Goal: Information Seeking & Learning: Learn about a topic

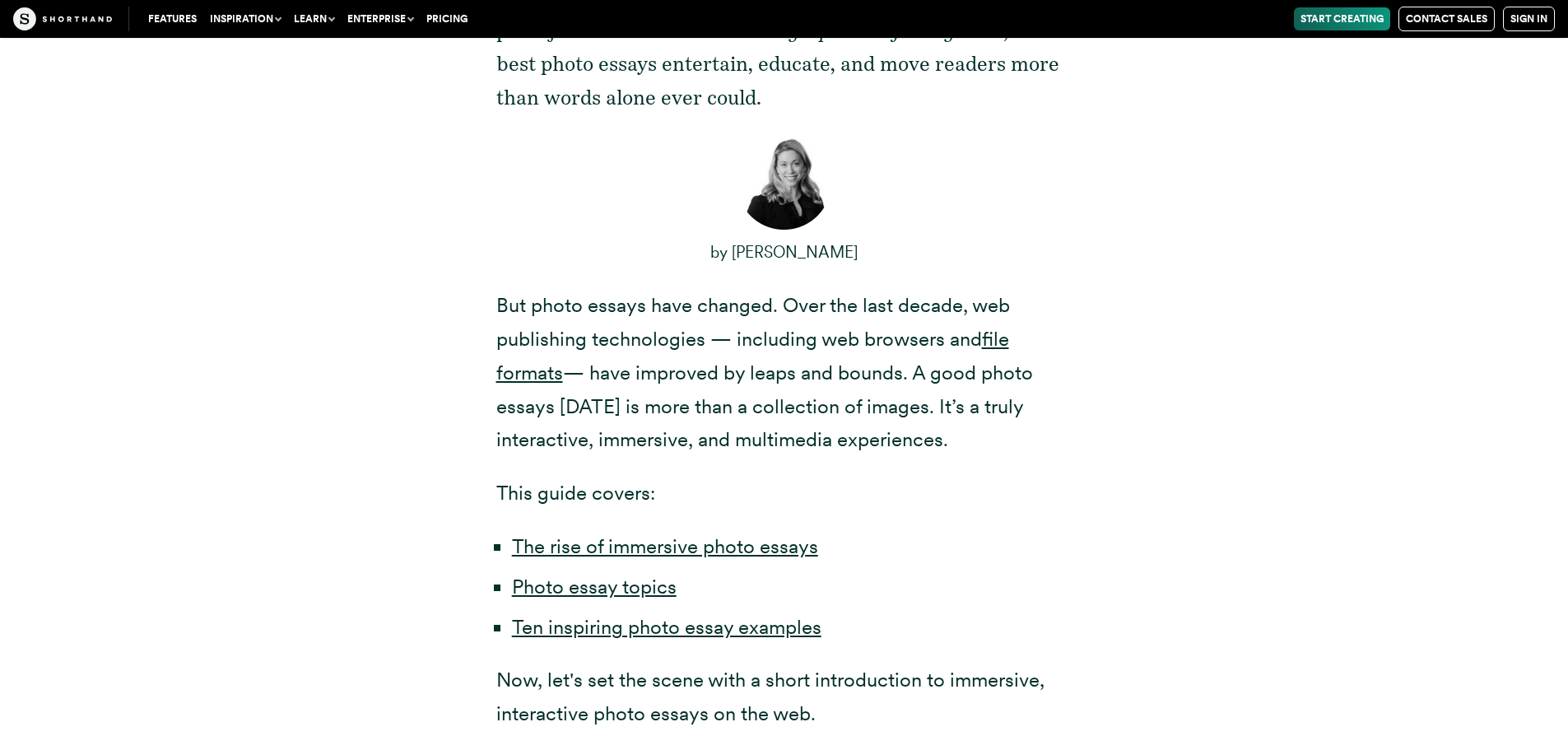
scroll to position [988, 0]
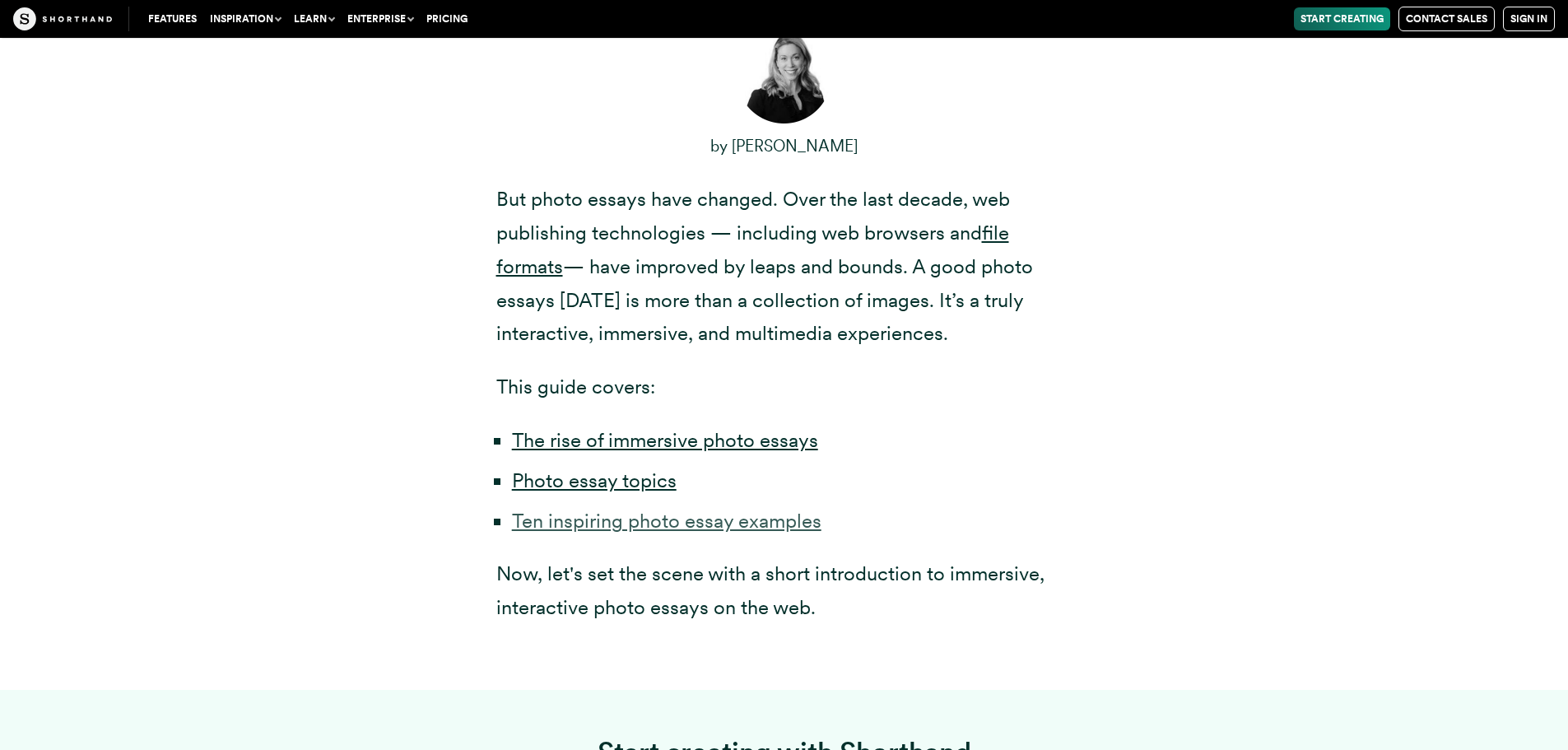
click at [700, 530] on link "Ten inspiring photo essay examples" at bounding box center [666, 520] width 310 height 24
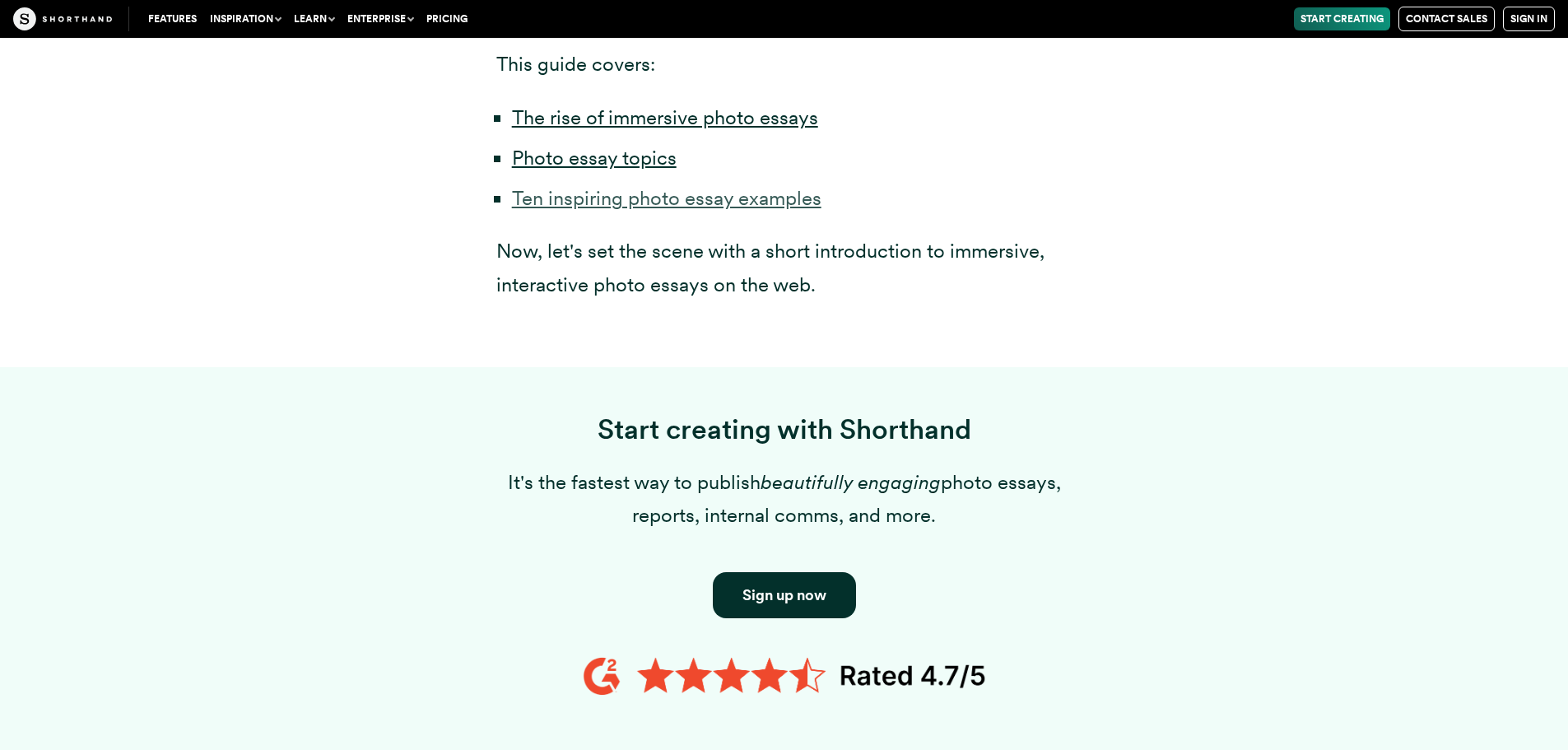
scroll to position [1153, 0]
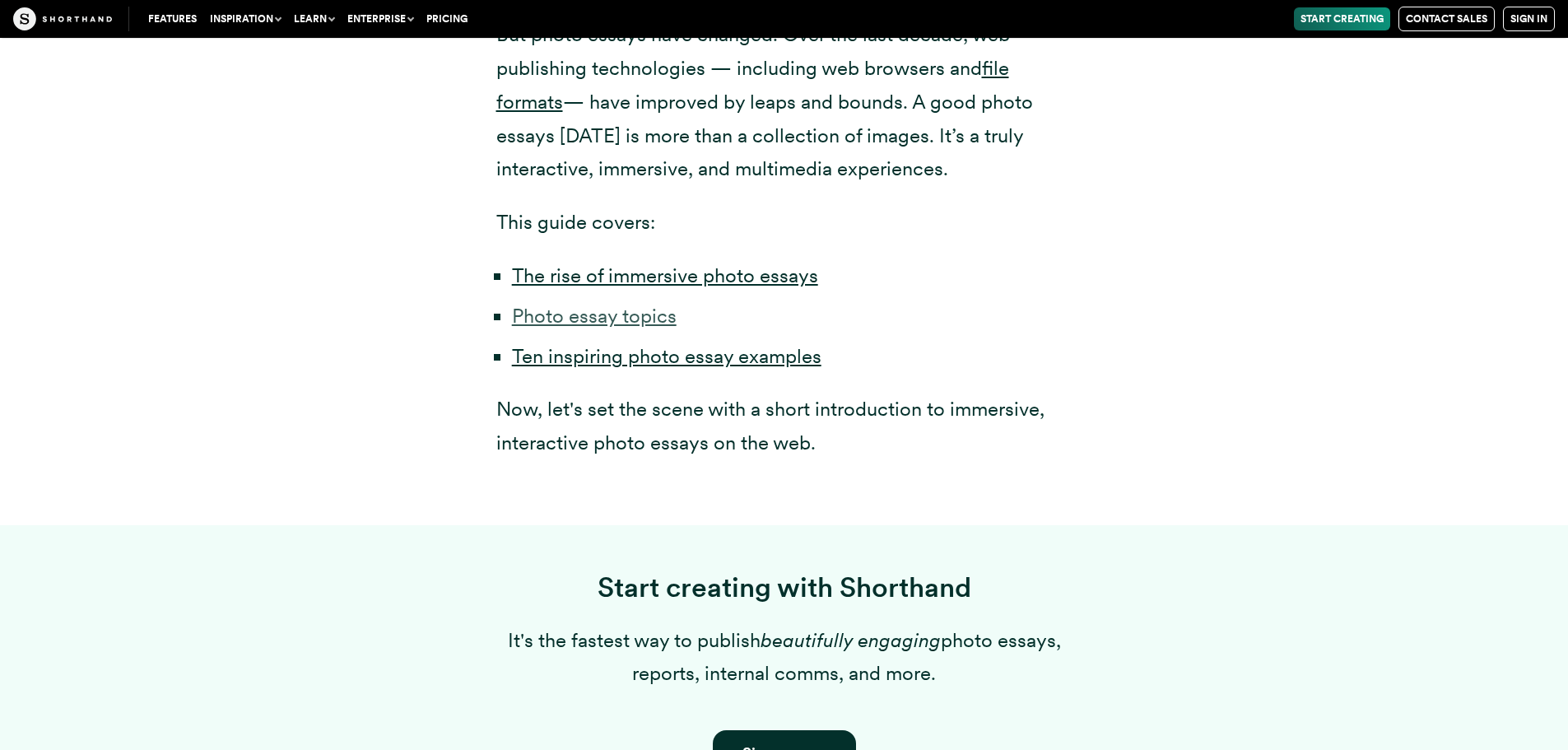
click at [549, 327] on link "Photo essay topics" at bounding box center [594, 316] width 165 height 24
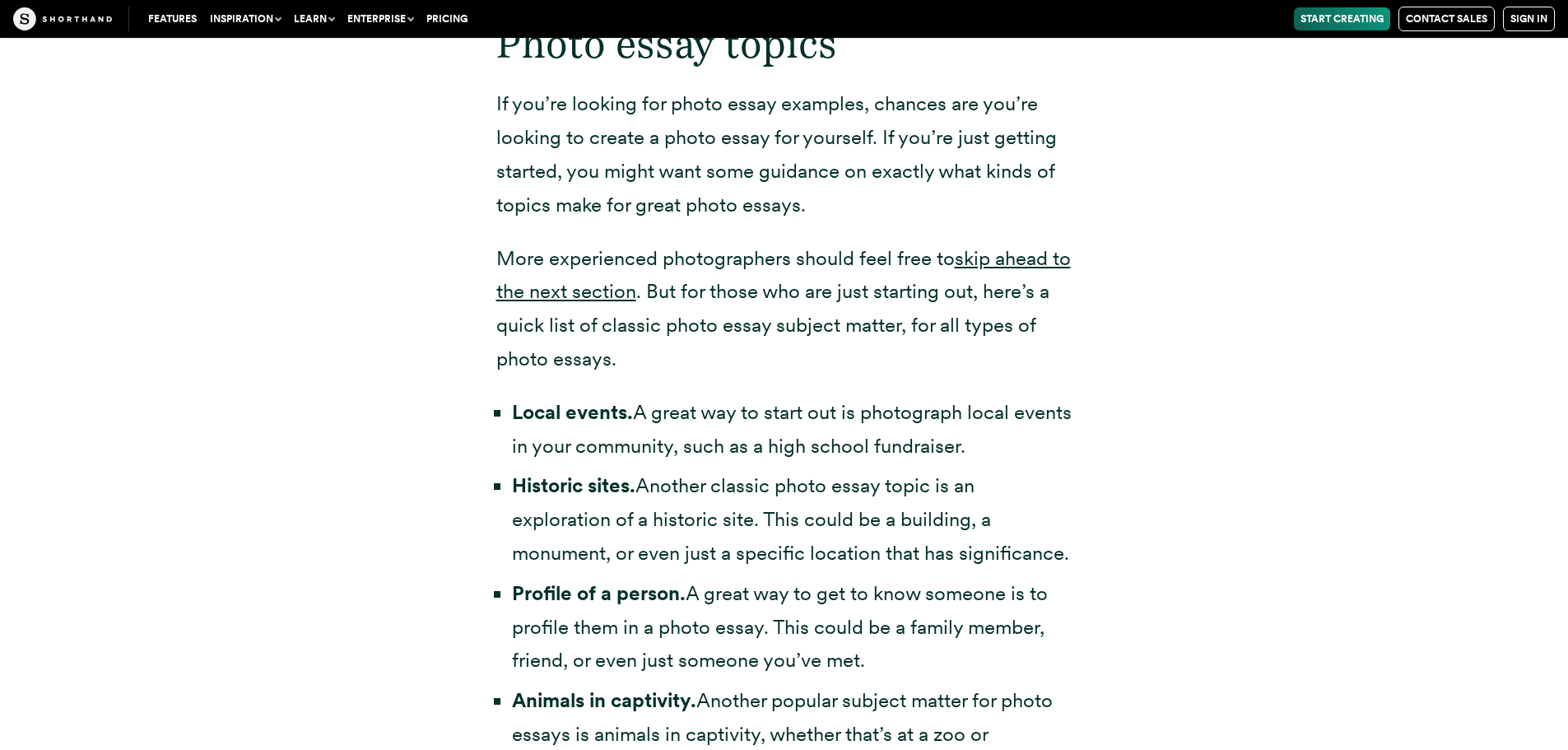
scroll to position [3503, 0]
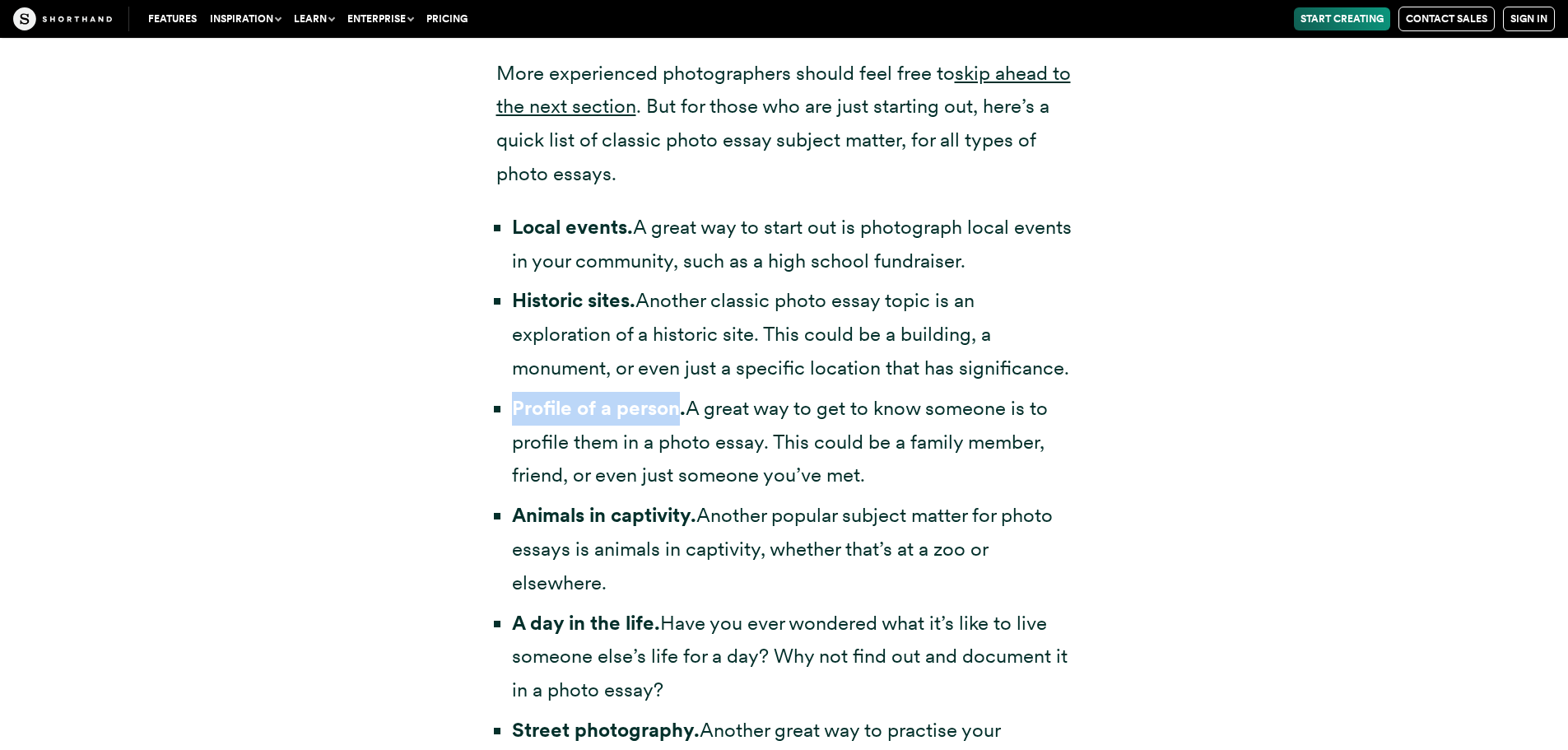
drag, startPoint x: 513, startPoint y: 412, endPoint x: 677, endPoint y: 425, distance: 164.5
click at [675, 423] on li "Profile of a person. A great way to get to know someone is to profile them in a…" at bounding box center [792, 442] width 560 height 101
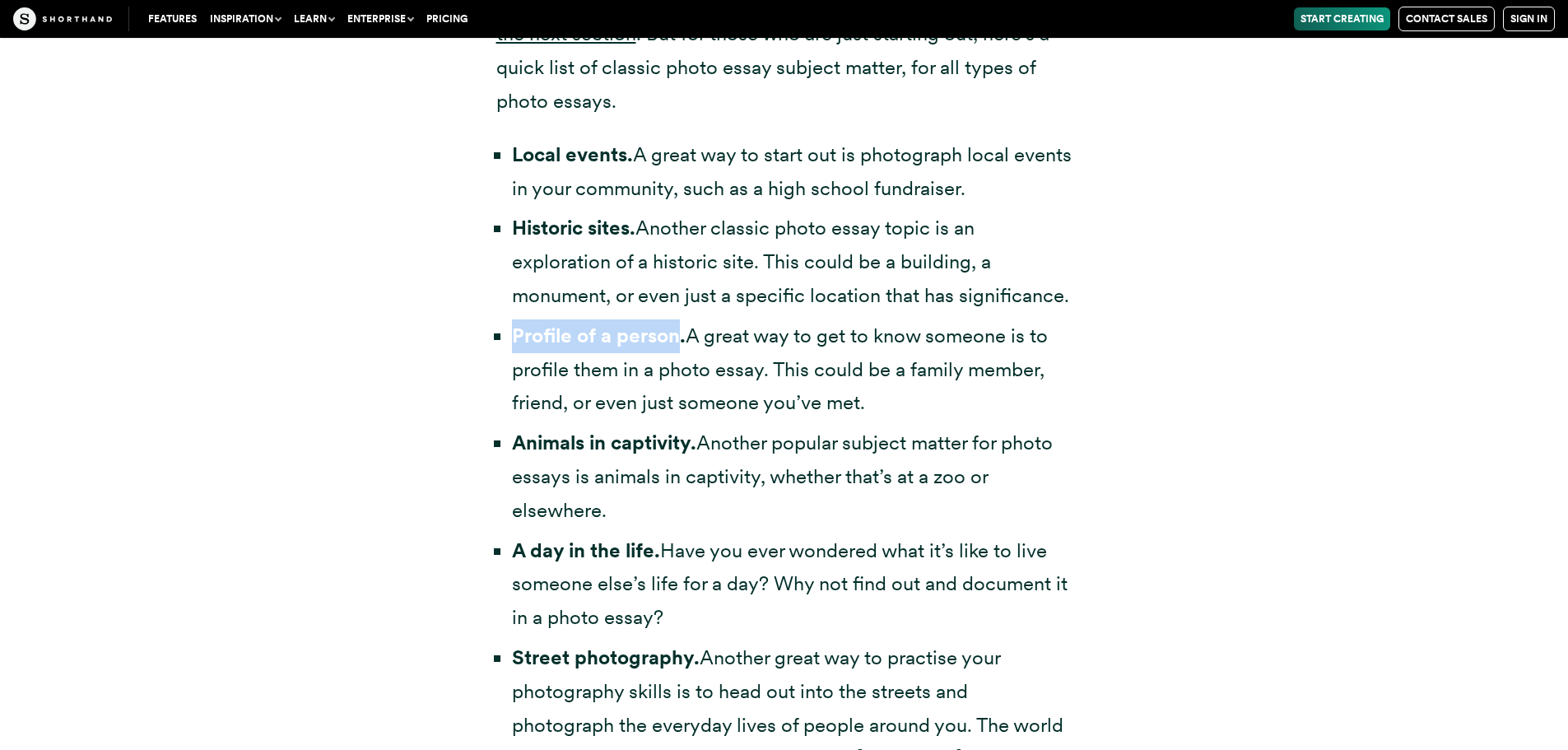
scroll to position [3338, 0]
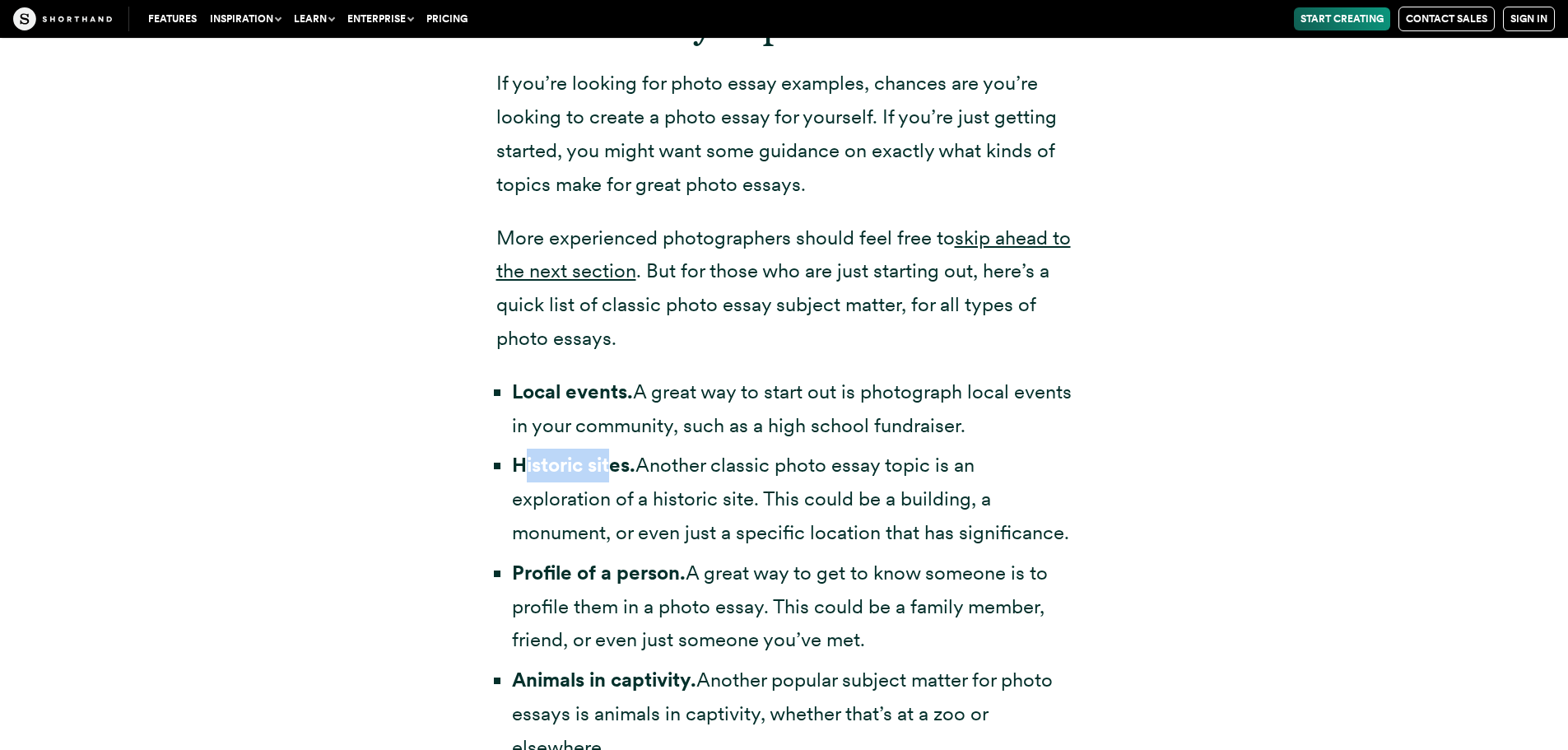
drag, startPoint x: 525, startPoint y: 481, endPoint x: 609, endPoint y: 480, distance: 84.0
click at [609, 480] on li "Historic sites. Another classic photo essay topic is an exploration of a histor…" at bounding box center [792, 499] width 560 height 101
click at [610, 480] on li "Historic sites. Another classic photo essay topic is an exploration of a histor…" at bounding box center [792, 499] width 560 height 101
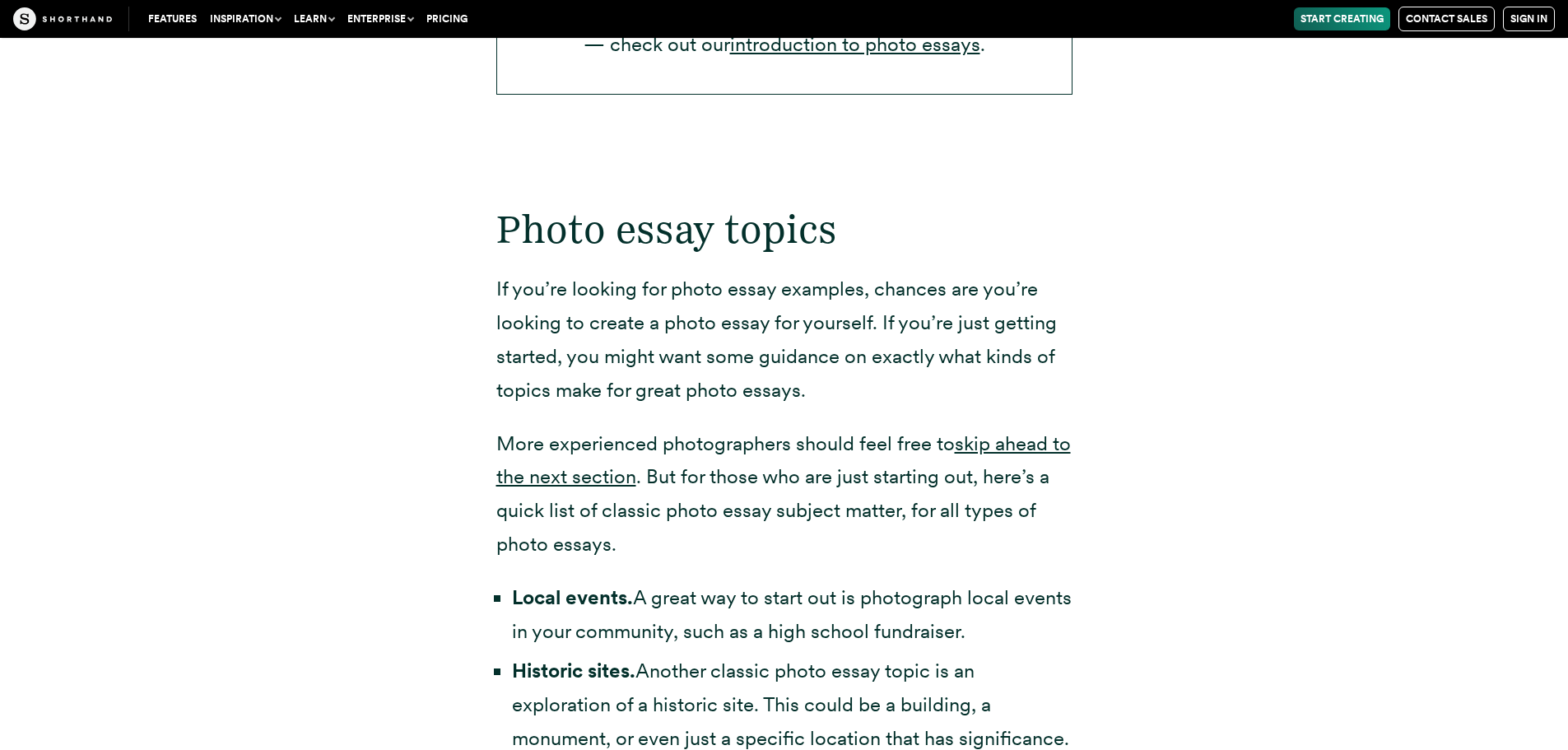
scroll to position [3009, 0]
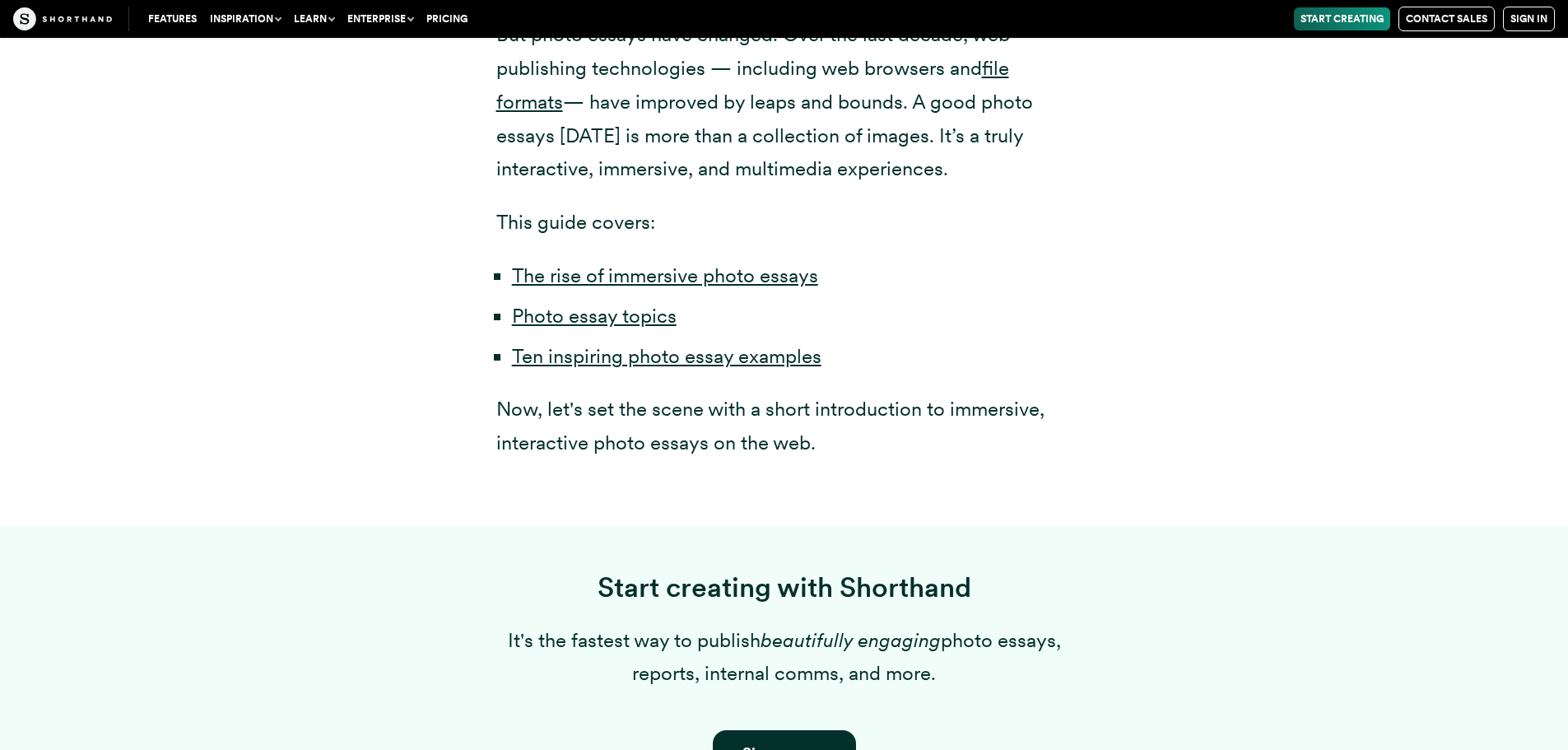
scroll to position [988, 0]
